Goal: Book appointment/travel/reservation

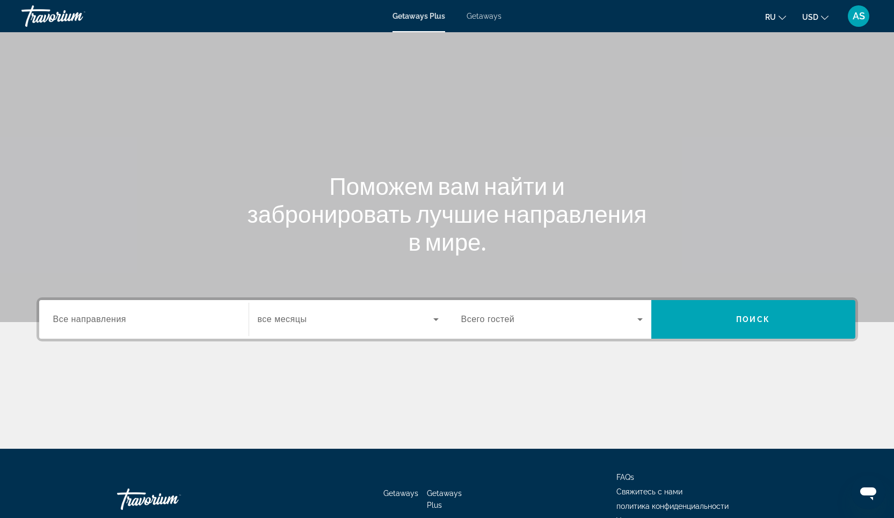
click at [139, 322] on input "Destination Все направления" at bounding box center [144, 320] width 182 height 13
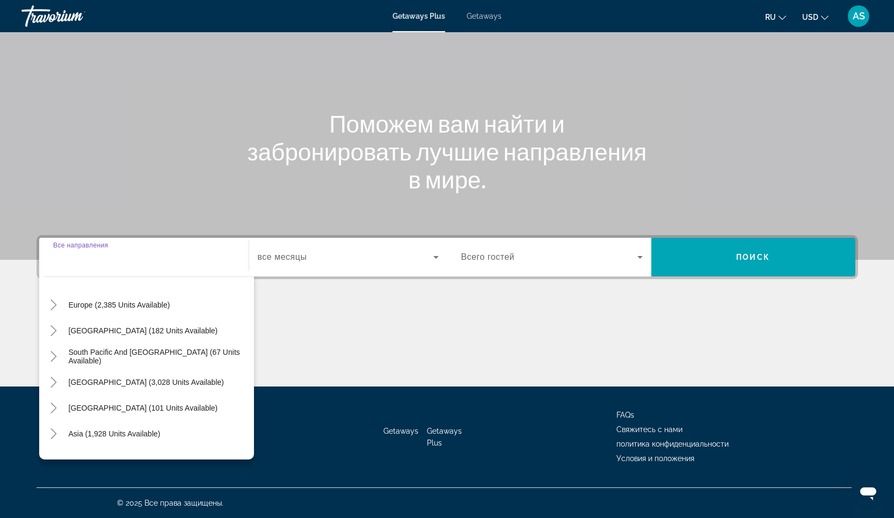
scroll to position [128, 0]
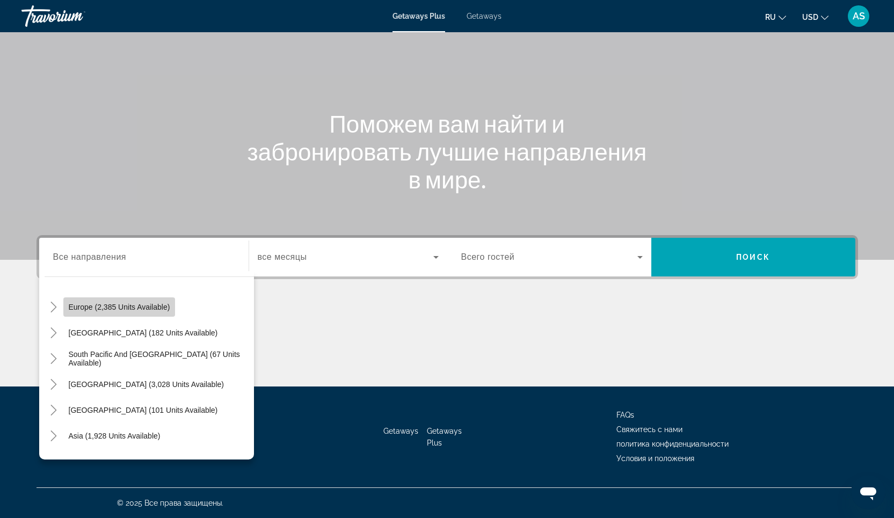
click at [144, 306] on span "Europe (2,385 units available)" at bounding box center [120, 307] width 102 height 9
type input "**********"
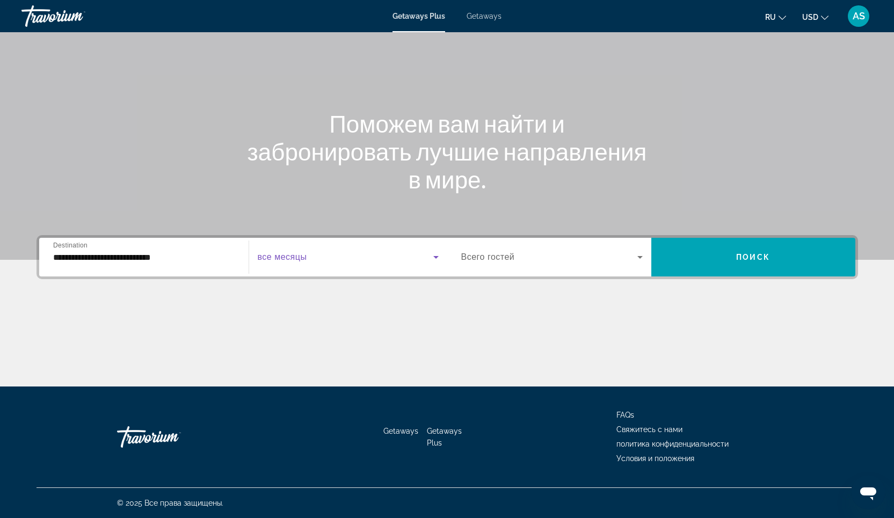
click at [431, 257] on icon "Search widget" at bounding box center [436, 257] width 13 height 13
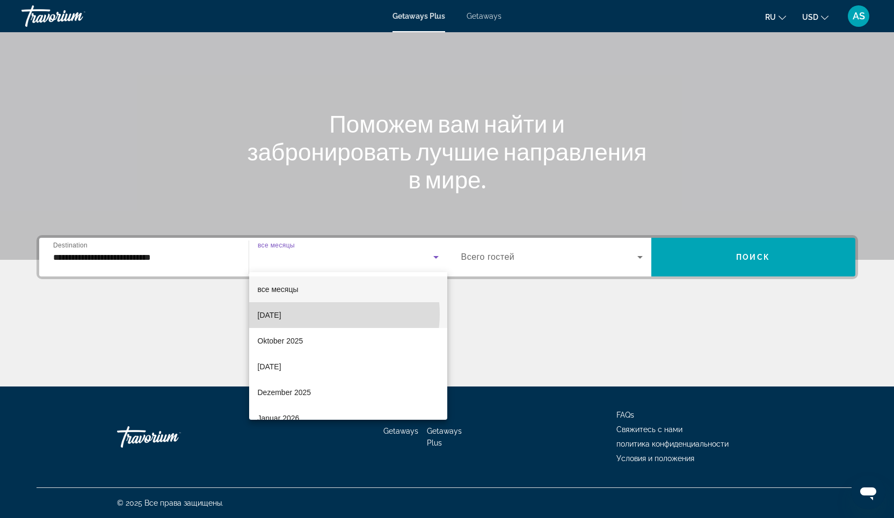
click at [324, 314] on mat-option "[DATE]" at bounding box center [348, 315] width 198 height 26
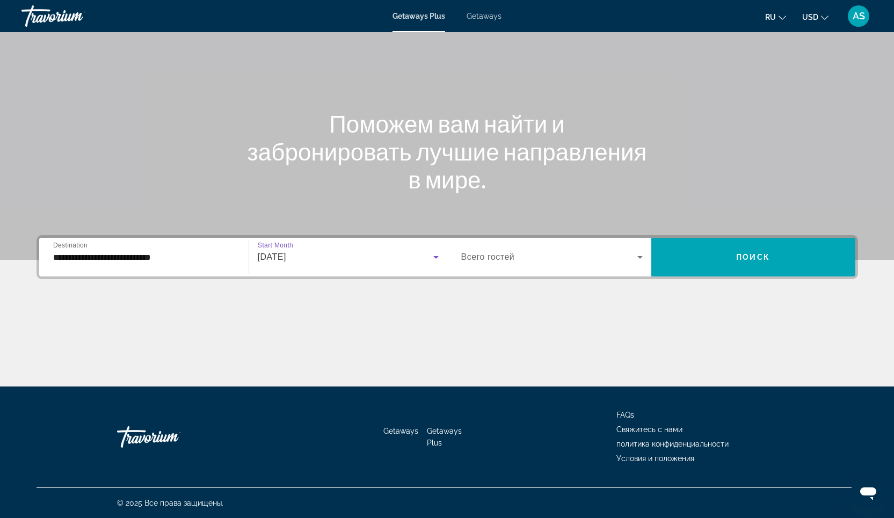
click at [639, 257] on icon "Search widget" at bounding box center [640, 257] width 5 height 3
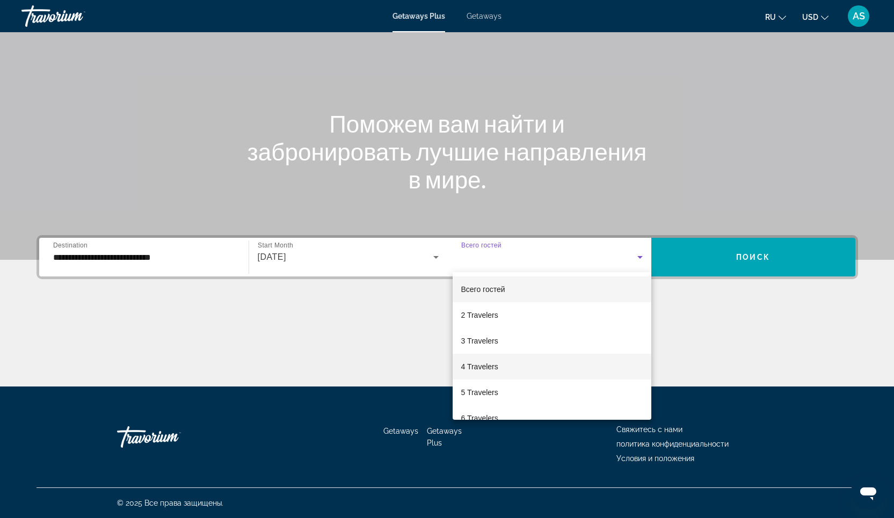
click at [496, 365] on span "4 Travelers" at bounding box center [479, 366] width 37 height 13
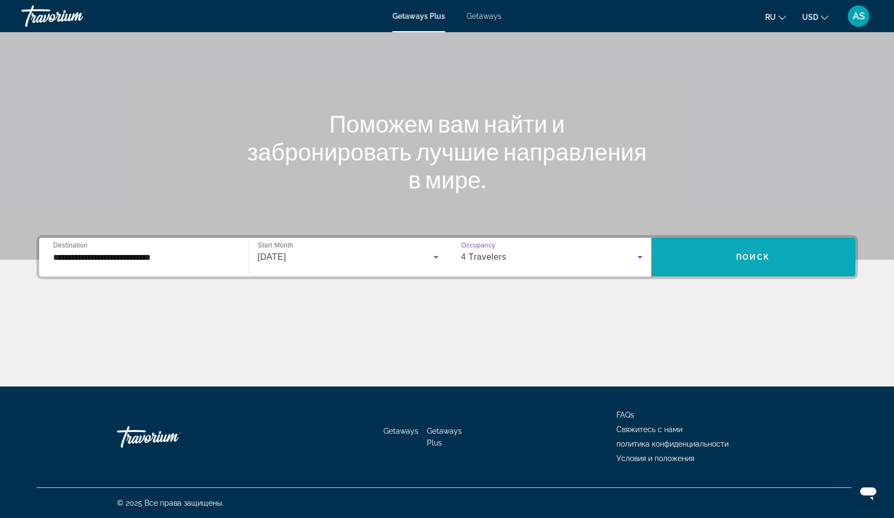
click at [760, 253] on span "Поиск" at bounding box center [753, 257] width 34 height 9
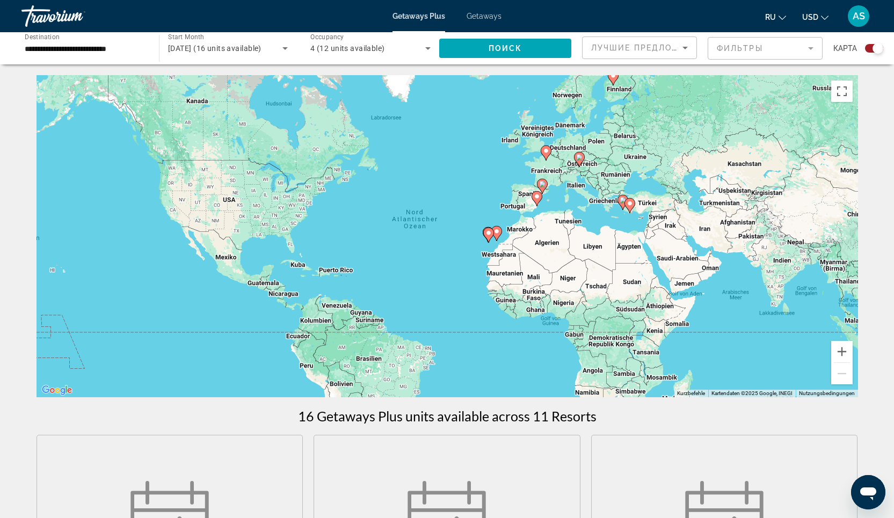
click at [806, 48] on mat-form-field "Фильтры" at bounding box center [765, 48] width 115 height 23
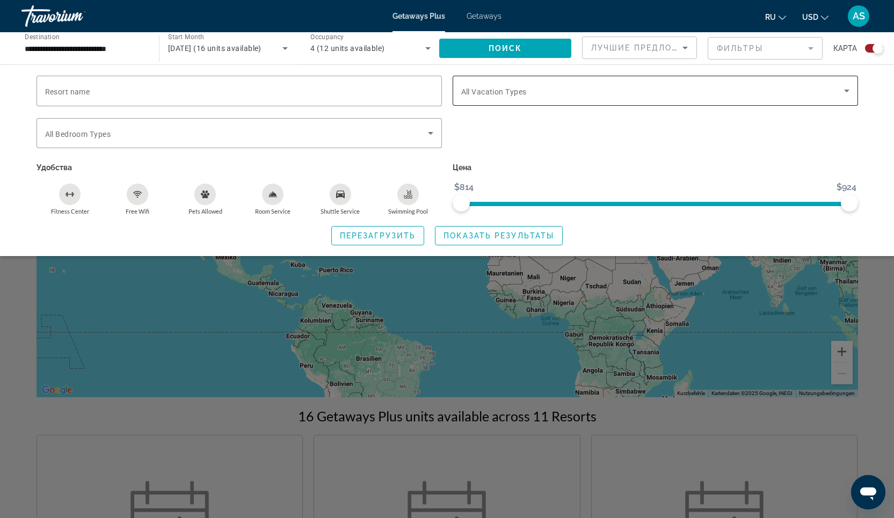
click at [848, 87] on icon "Search widget" at bounding box center [847, 90] width 13 height 13
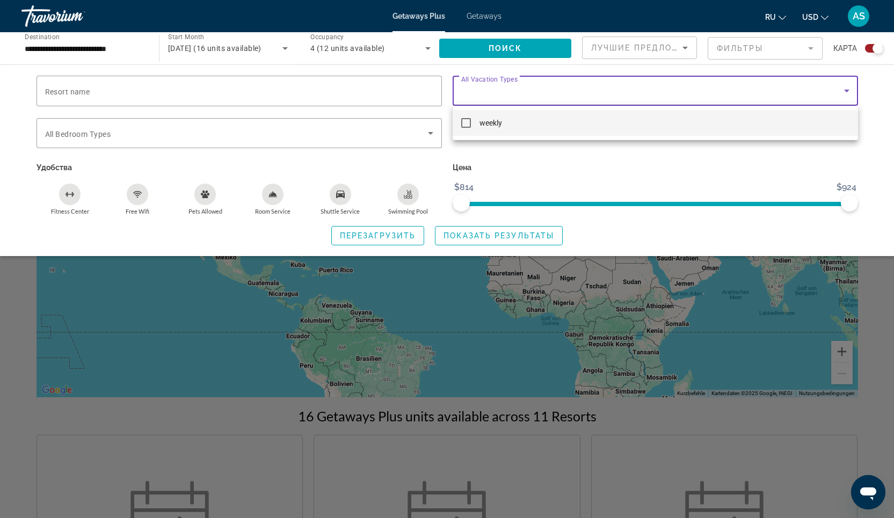
click at [404, 54] on div at bounding box center [447, 259] width 894 height 518
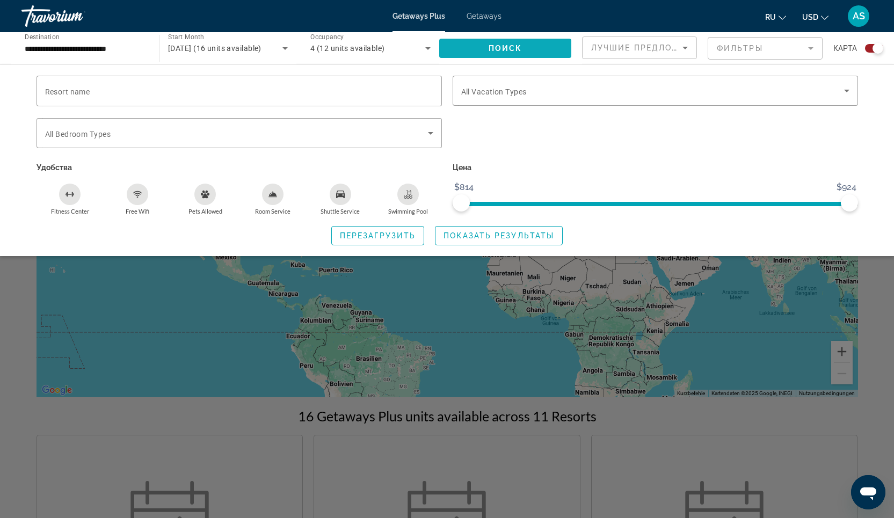
click at [491, 50] on span "Поиск" at bounding box center [506, 48] width 34 height 9
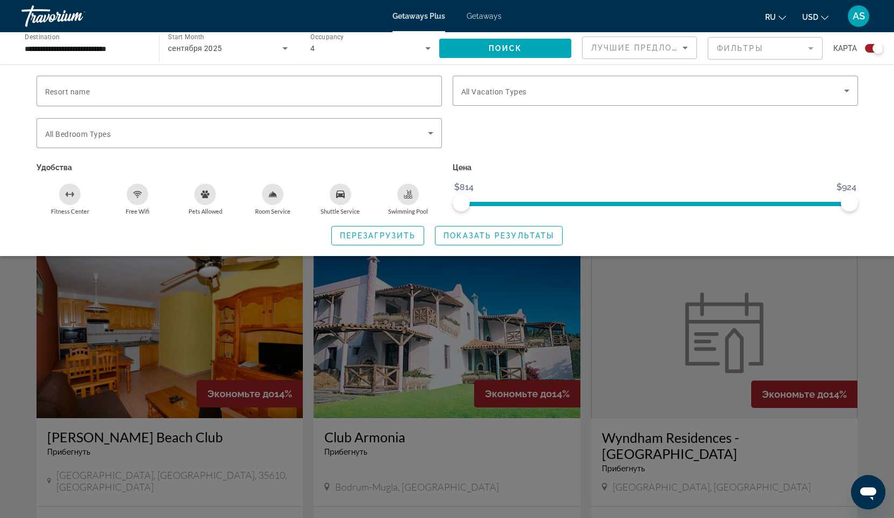
scroll to position [187, 0]
click at [503, 238] on span "Показать результаты" at bounding box center [499, 236] width 111 height 9
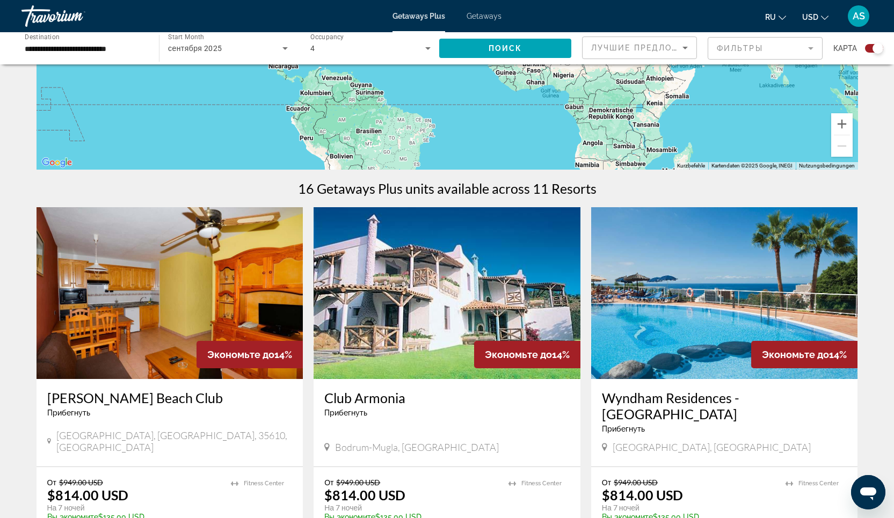
scroll to position [403, 0]
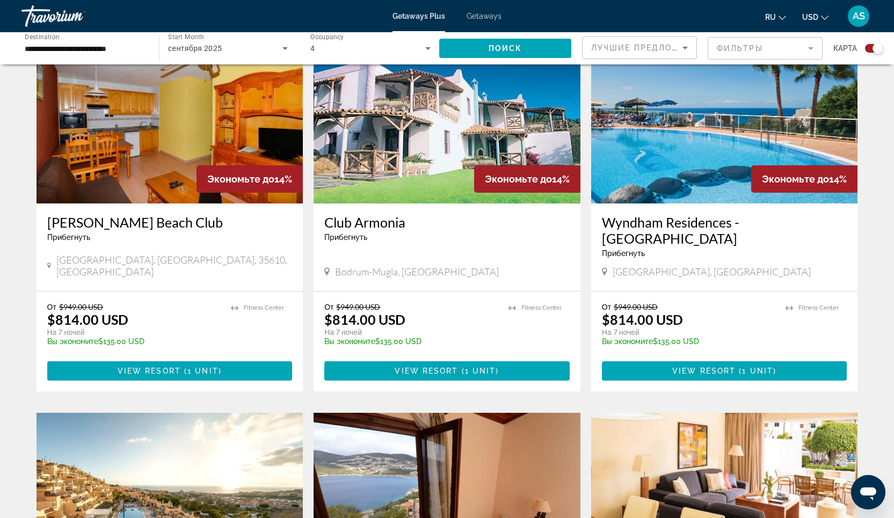
click at [693, 154] on img "Main content" at bounding box center [724, 118] width 267 height 172
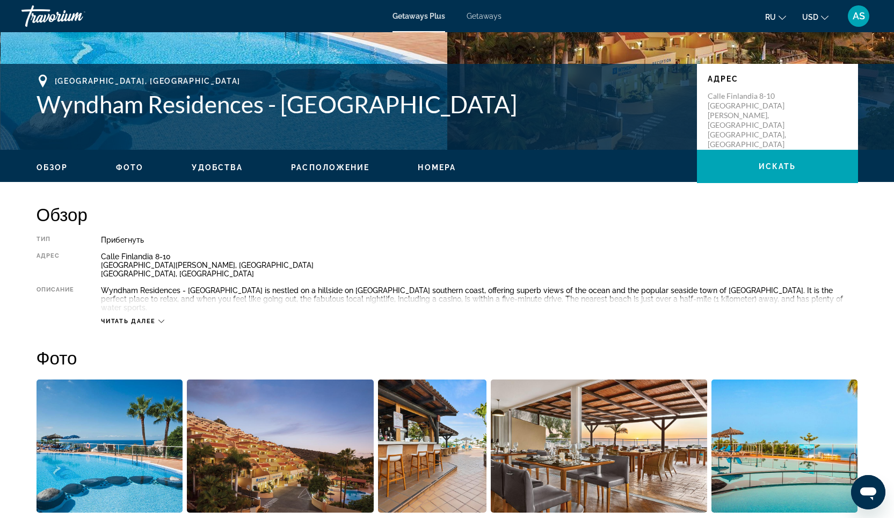
scroll to position [269, 0]
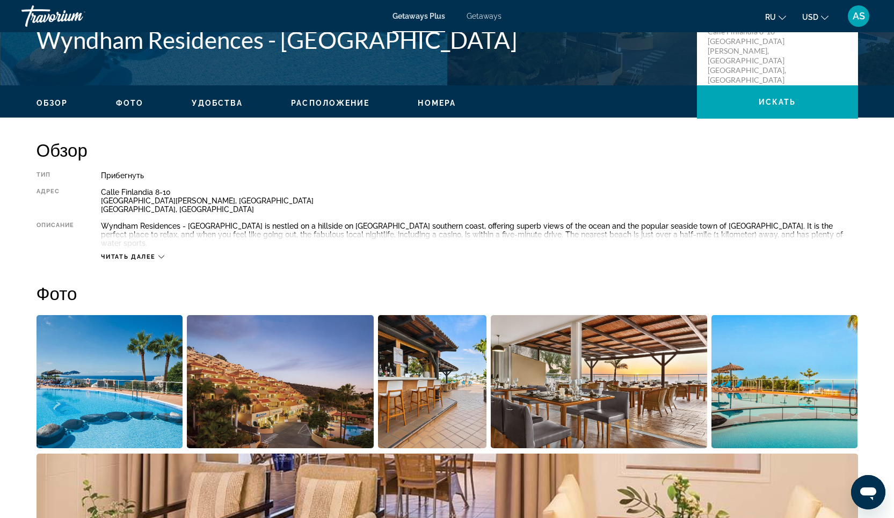
click at [159, 254] on icon "Main content" at bounding box center [161, 257] width 6 height 6
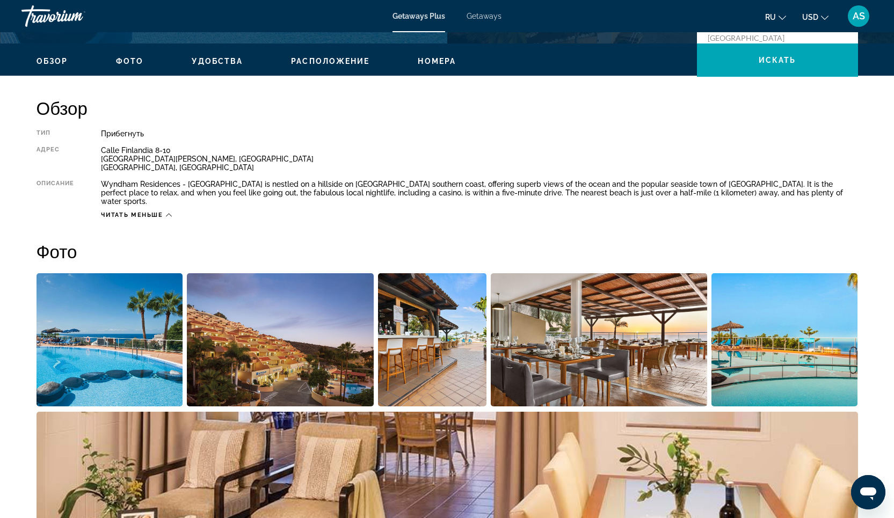
scroll to position [405, 0]
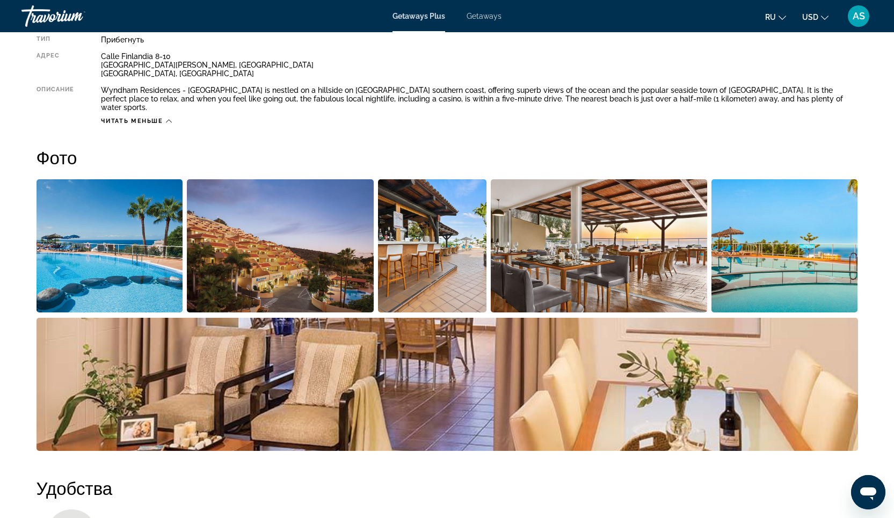
click at [109, 255] on img "Open full-screen image slider" at bounding box center [110, 245] width 147 height 133
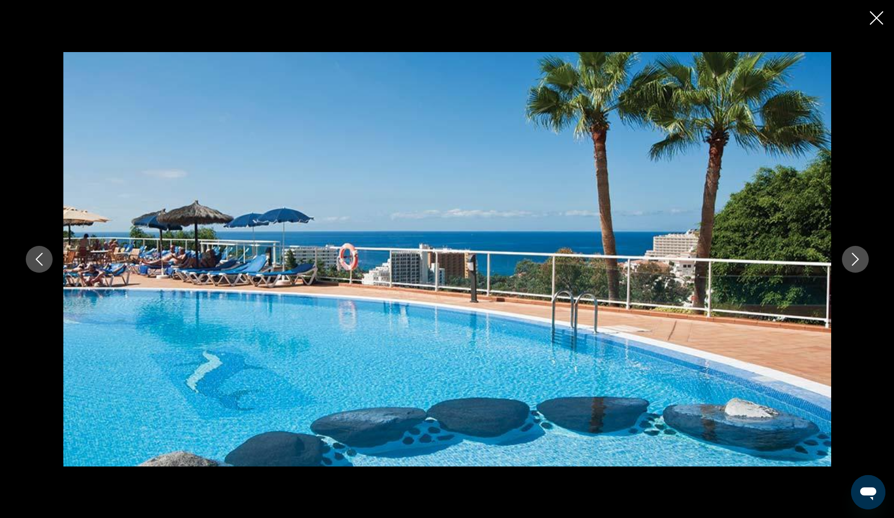
click at [855, 262] on icon "Next image" at bounding box center [855, 259] width 13 height 13
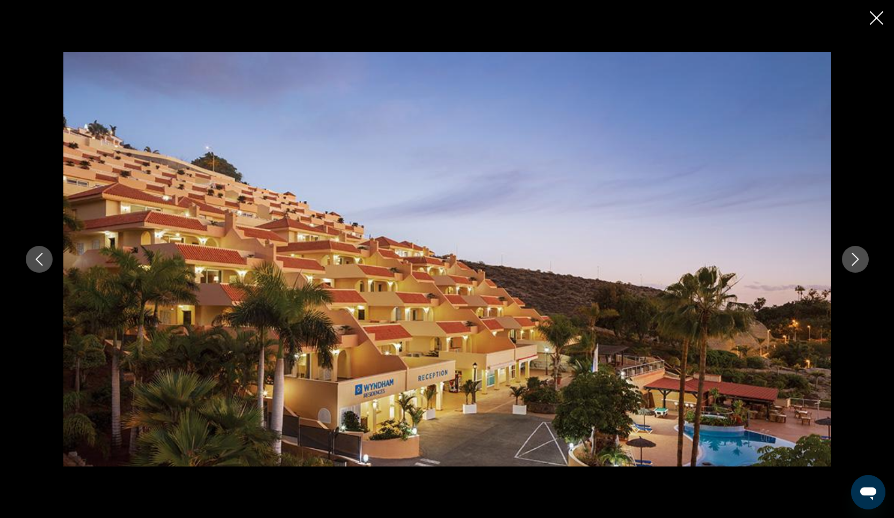
click at [855, 262] on icon "Next image" at bounding box center [855, 259] width 13 height 13
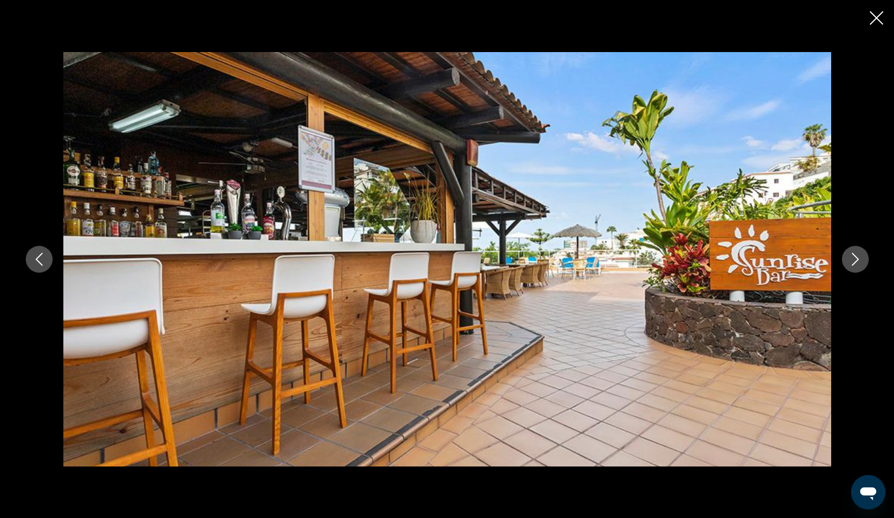
click at [855, 262] on icon "Next image" at bounding box center [855, 259] width 13 height 13
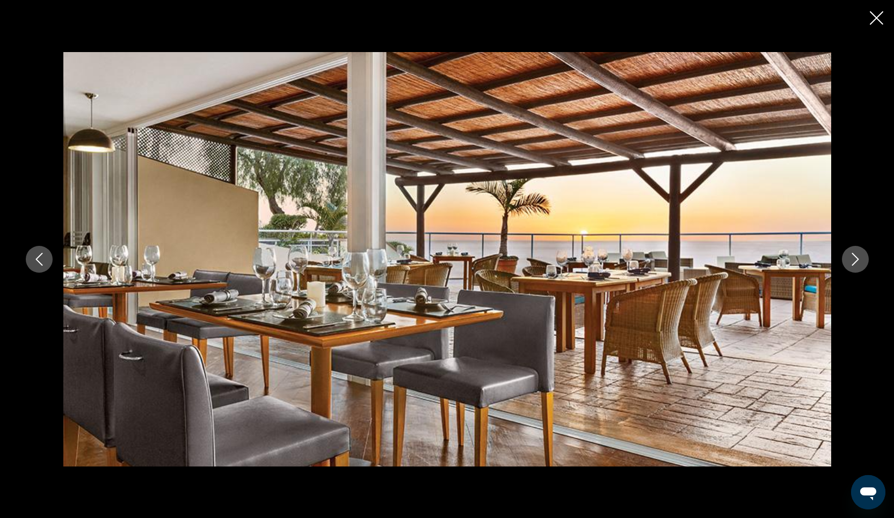
click at [876, 20] on icon "Close slideshow" at bounding box center [876, 17] width 13 height 13
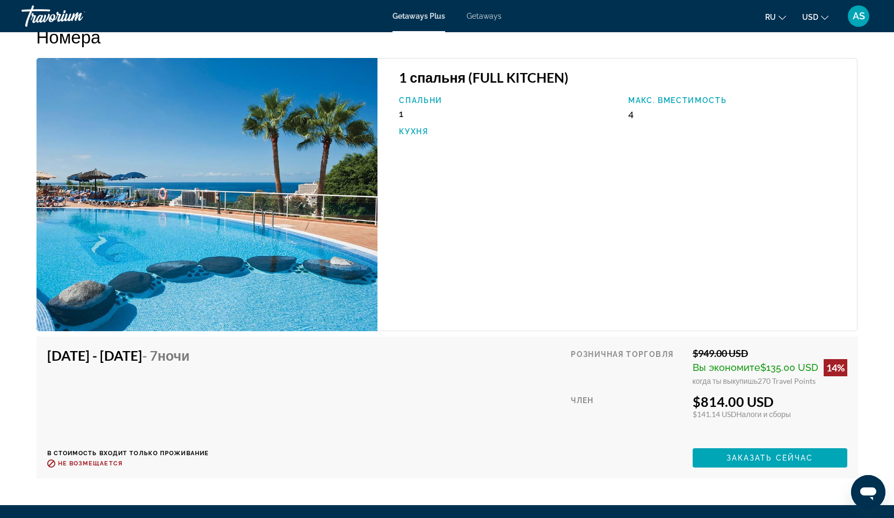
scroll to position [1793, 0]
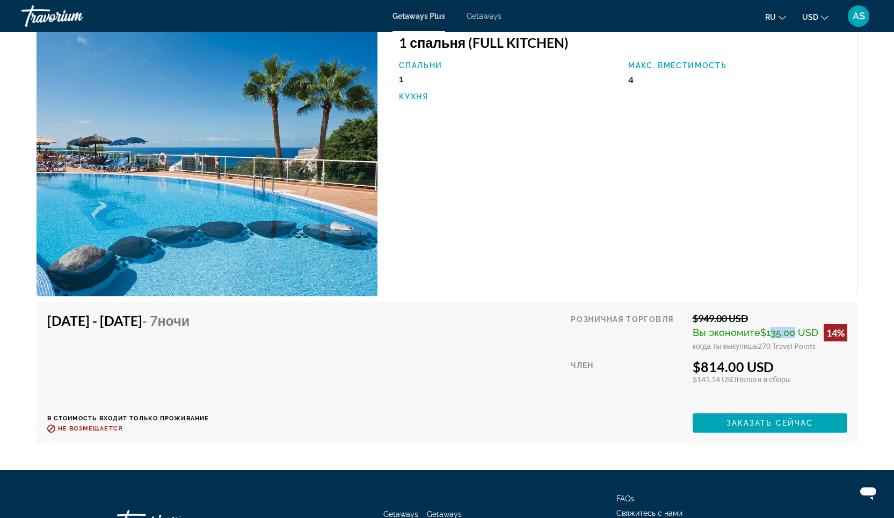
drag, startPoint x: 766, startPoint y: 310, endPoint x: 787, endPoint y: 309, distance: 21.0
click at [787, 327] on span "$135.00 USD" at bounding box center [790, 332] width 58 height 11
click at [814, 375] on div "$141.14 USD Налоги и сборы" at bounding box center [770, 379] width 155 height 9
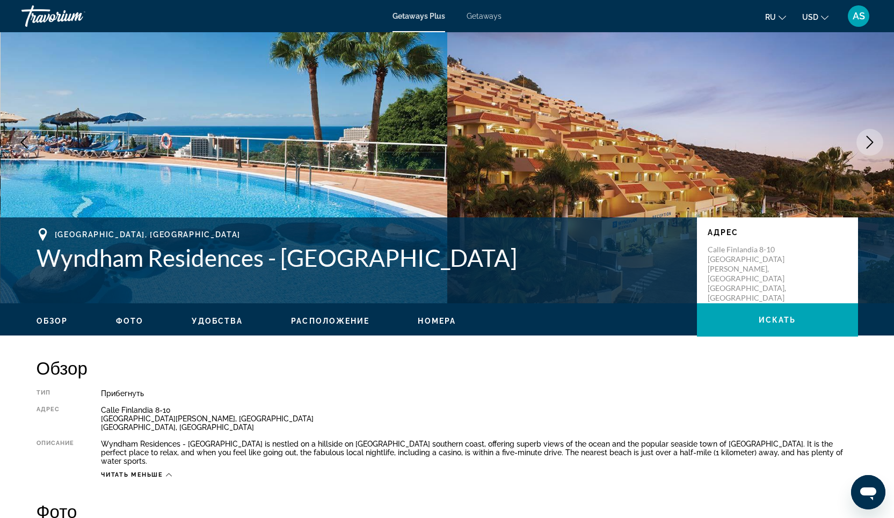
scroll to position [0, 0]
